Goal: Transaction & Acquisition: Book appointment/travel/reservation

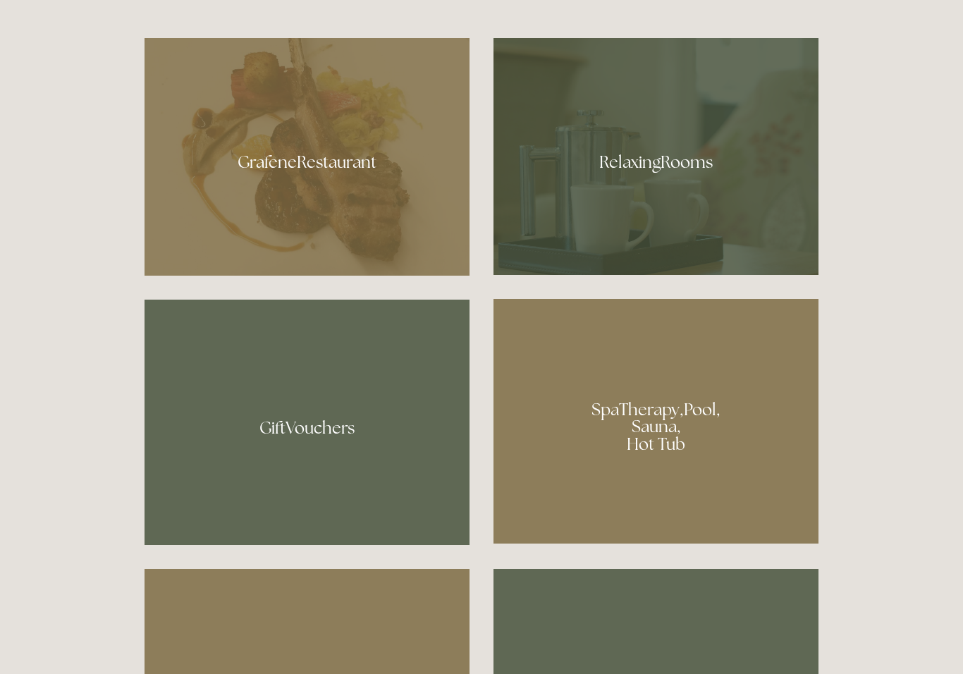
scroll to position [959, 0]
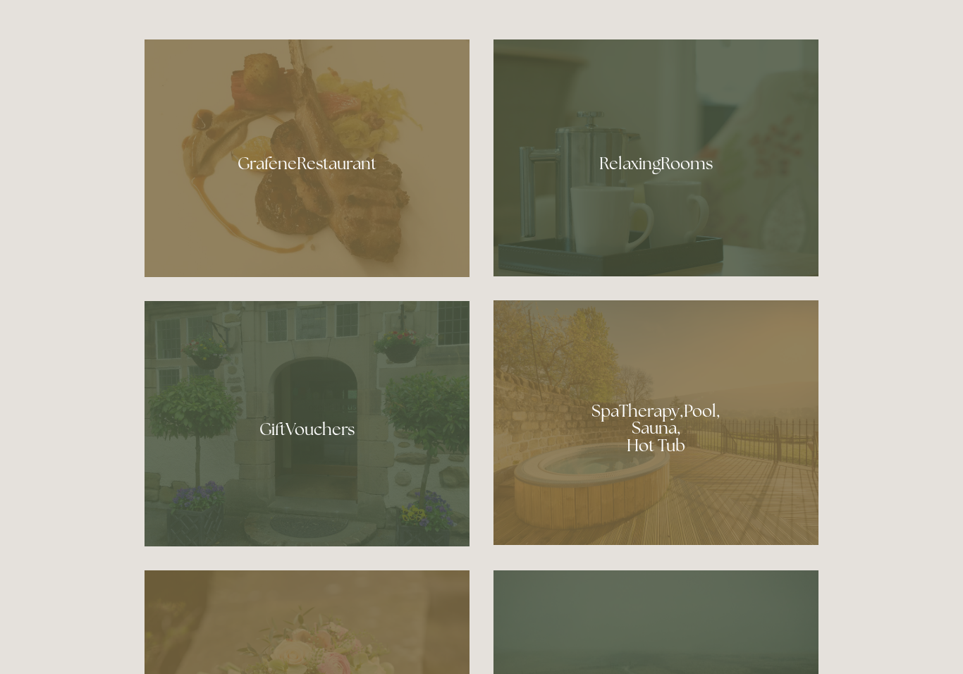
click at [387, 199] on div at bounding box center [307, 158] width 325 height 238
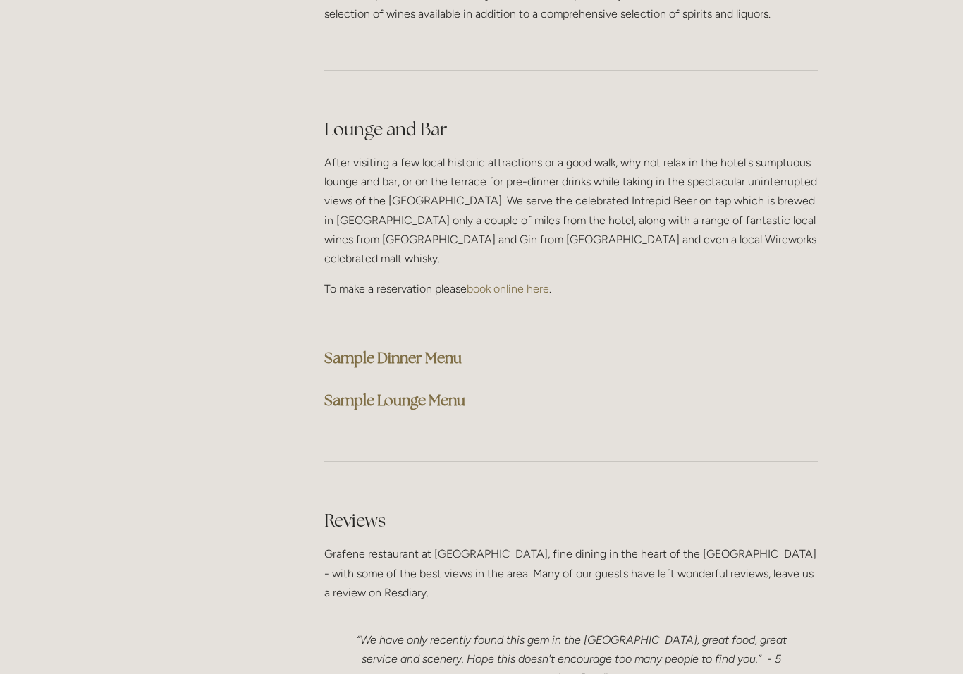
scroll to position [3541, 0]
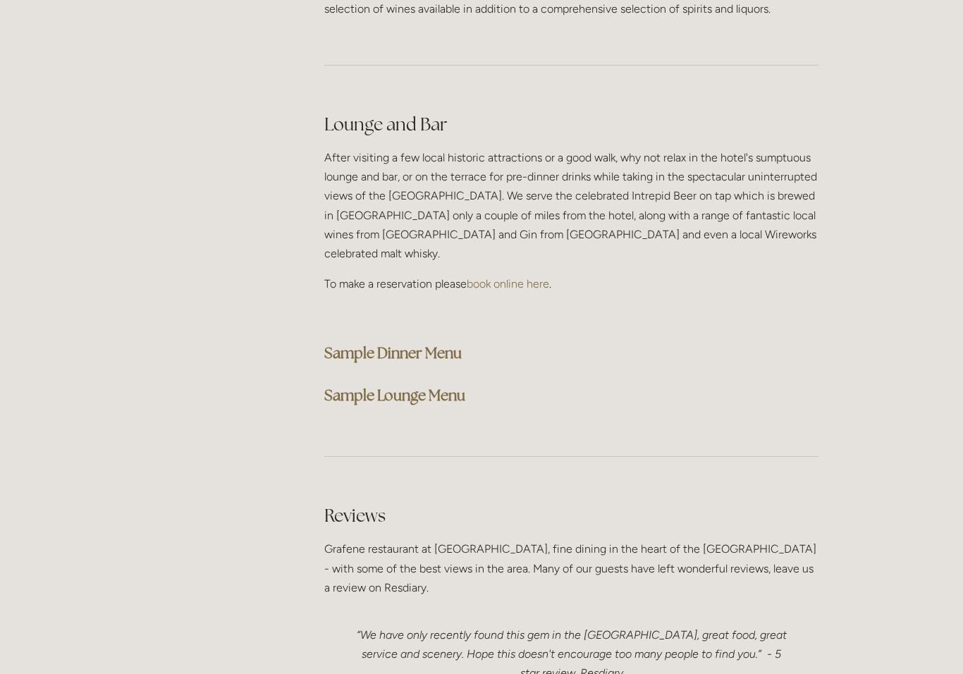
click at [438, 343] on strong "Sample Dinner Menu" at bounding box center [392, 352] width 137 height 19
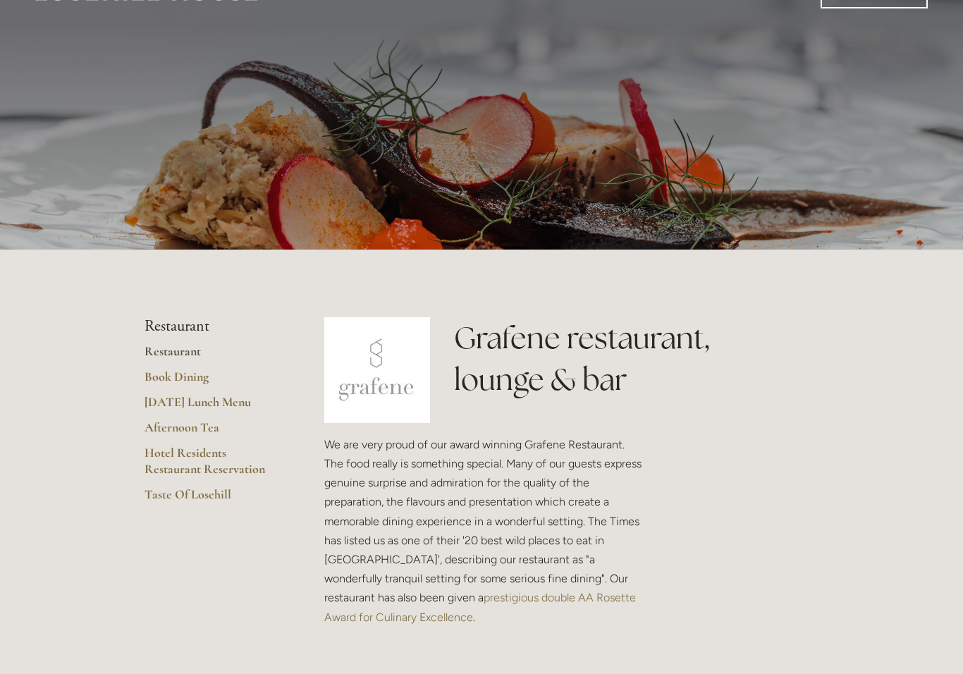
scroll to position [0, 0]
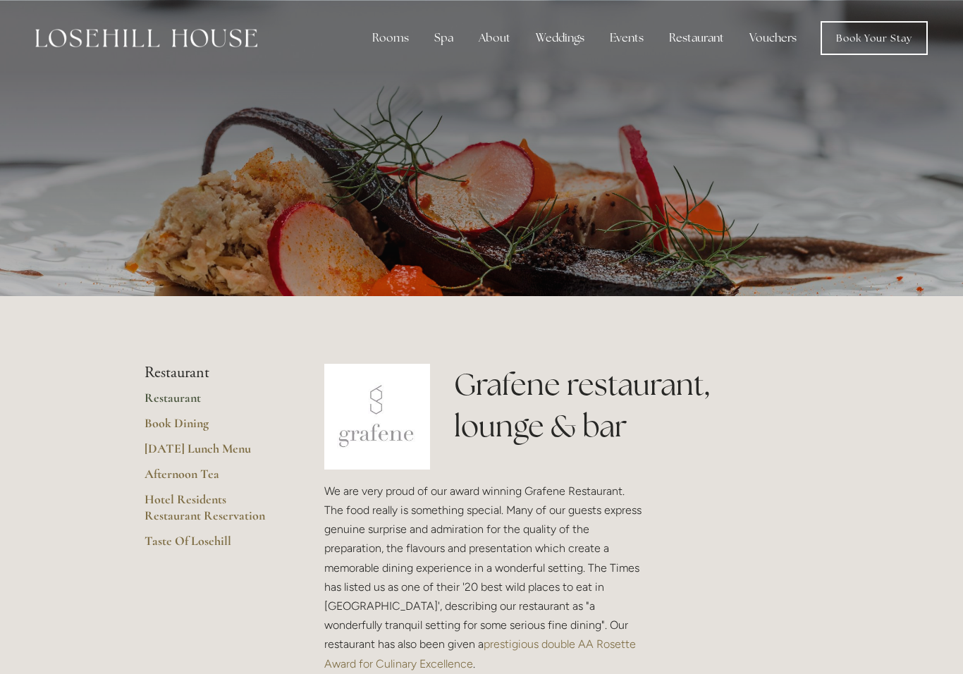
click at [399, 48] on div "Rooms" at bounding box center [390, 38] width 59 height 28
click at [396, 73] on link "Rooms" at bounding box center [390, 68] width 37 height 15
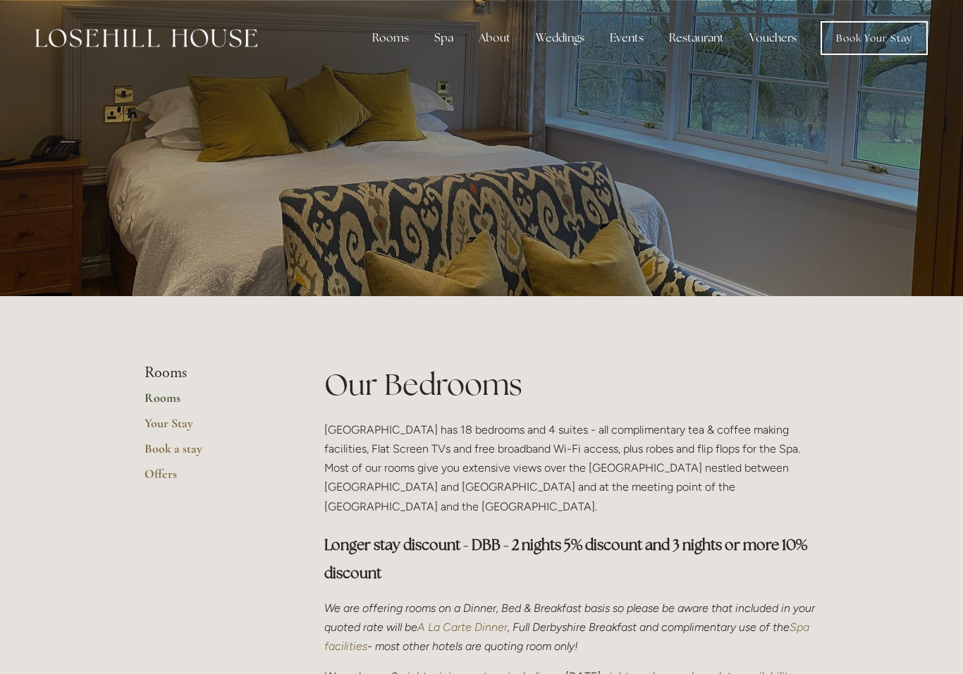
click at [882, 40] on link "Book Your Stay" at bounding box center [874, 38] width 107 height 34
